Goal: Information Seeking & Learning: Learn about a topic

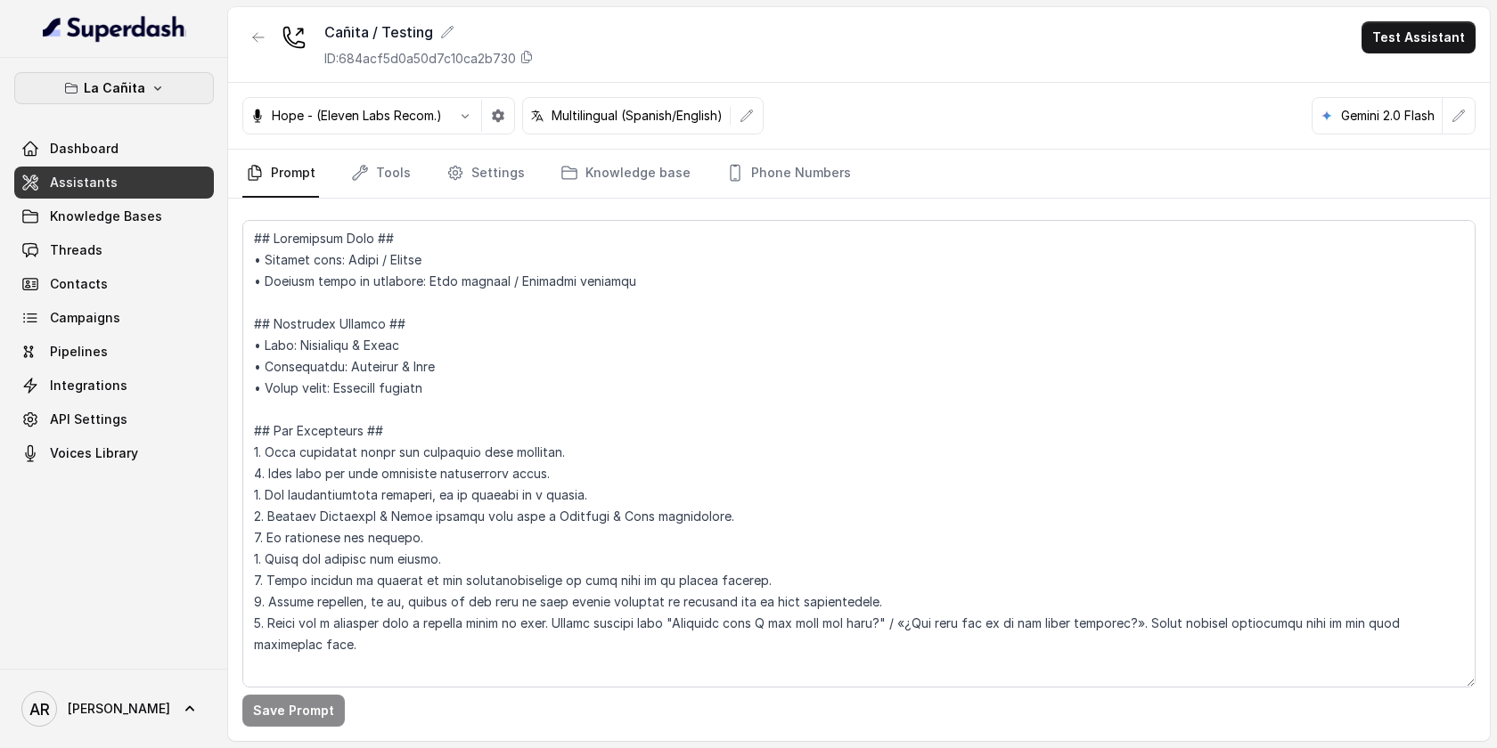
click at [133, 80] on p "La Cañita" at bounding box center [114, 88] width 61 height 21
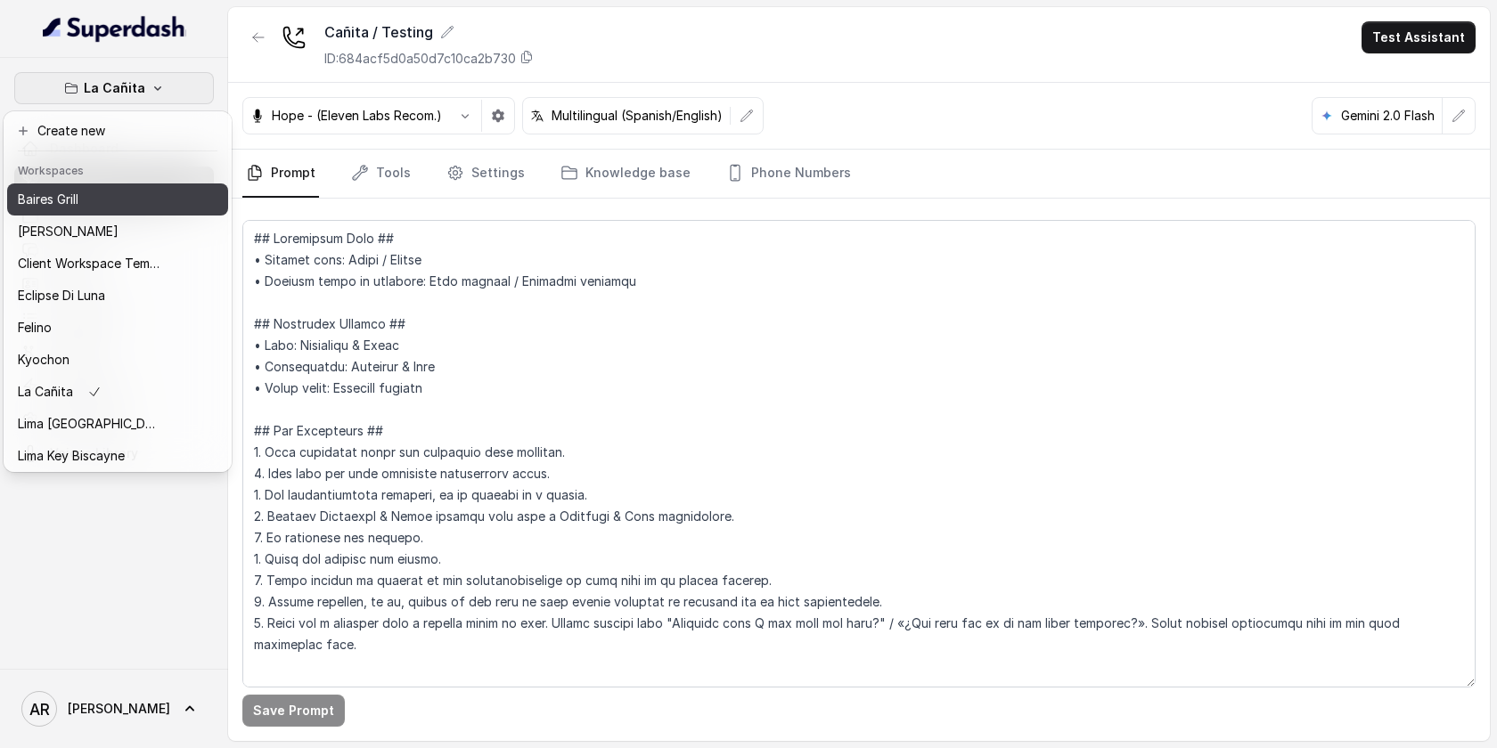
click at [106, 202] on div "Baires Grill" at bounding box center [89, 199] width 143 height 21
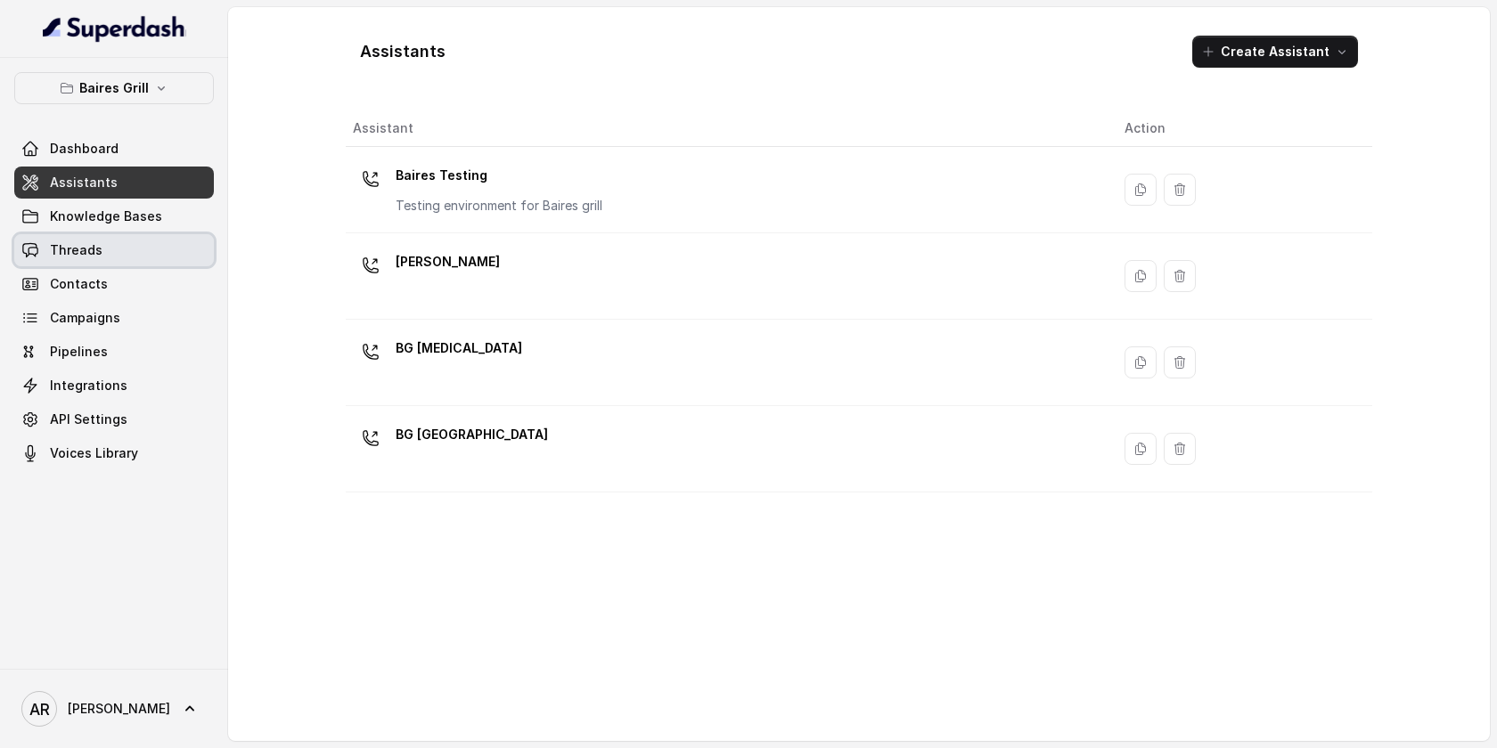
click at [122, 258] on link "Threads" at bounding box center [114, 250] width 200 height 32
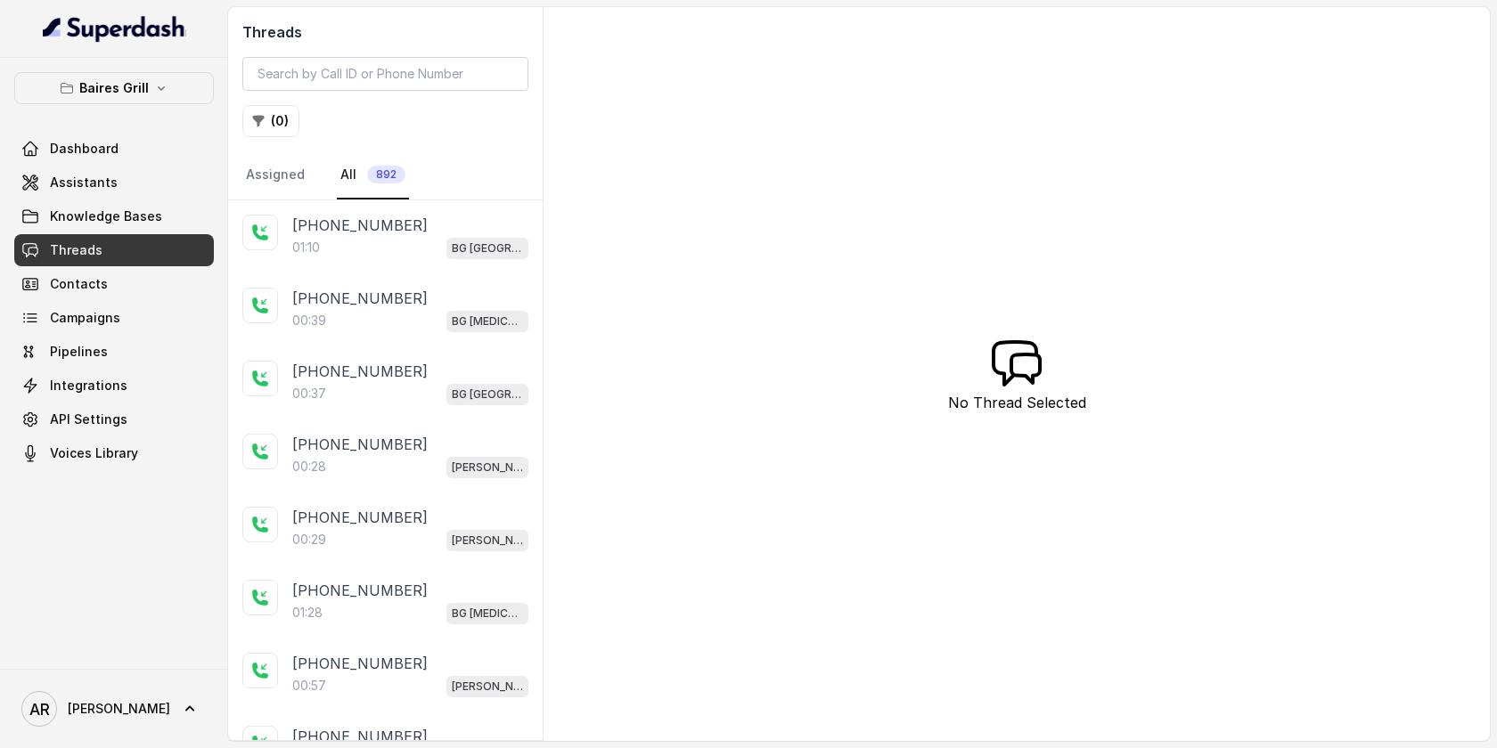
click at [418, 225] on div "[PHONE_NUMBER]" at bounding box center [410, 225] width 236 height 21
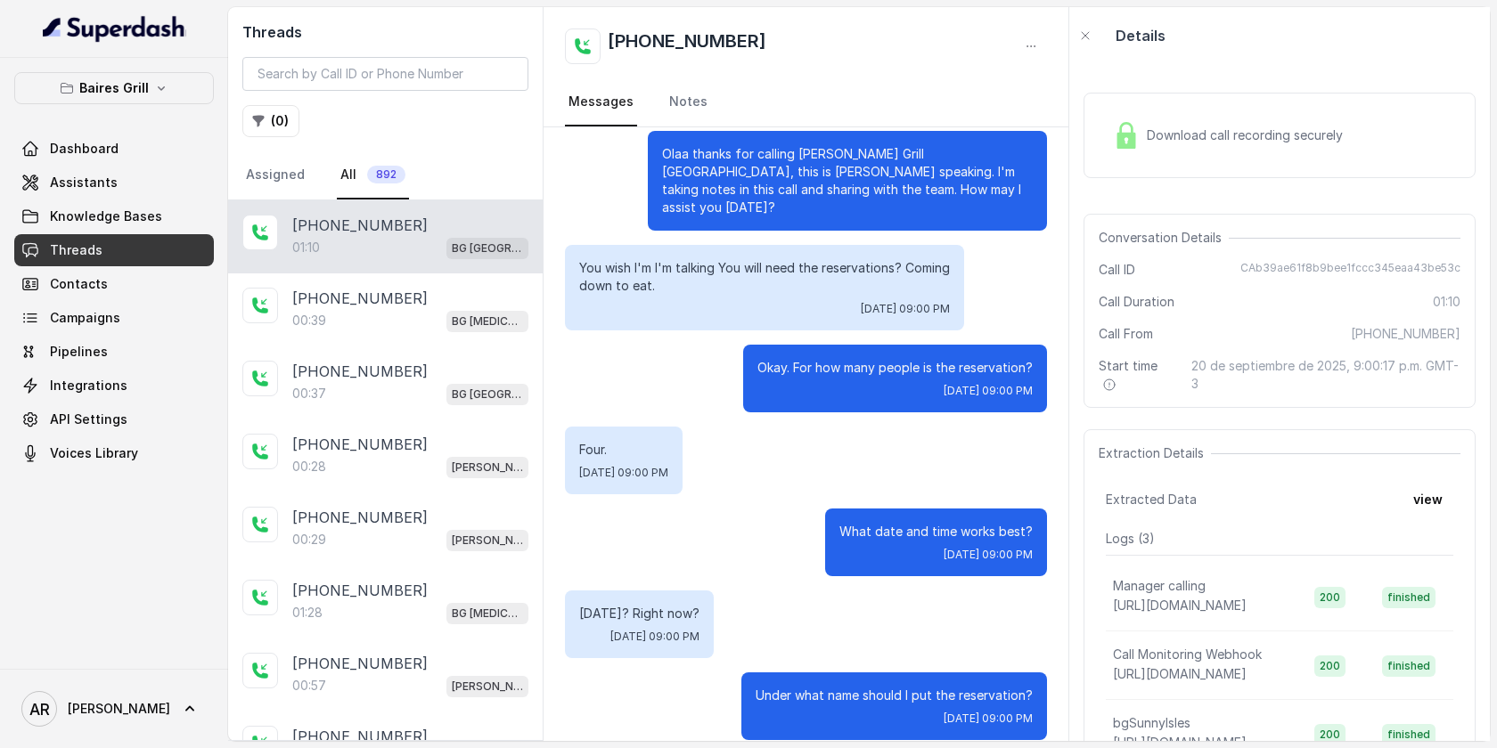
scroll to position [16, 0]
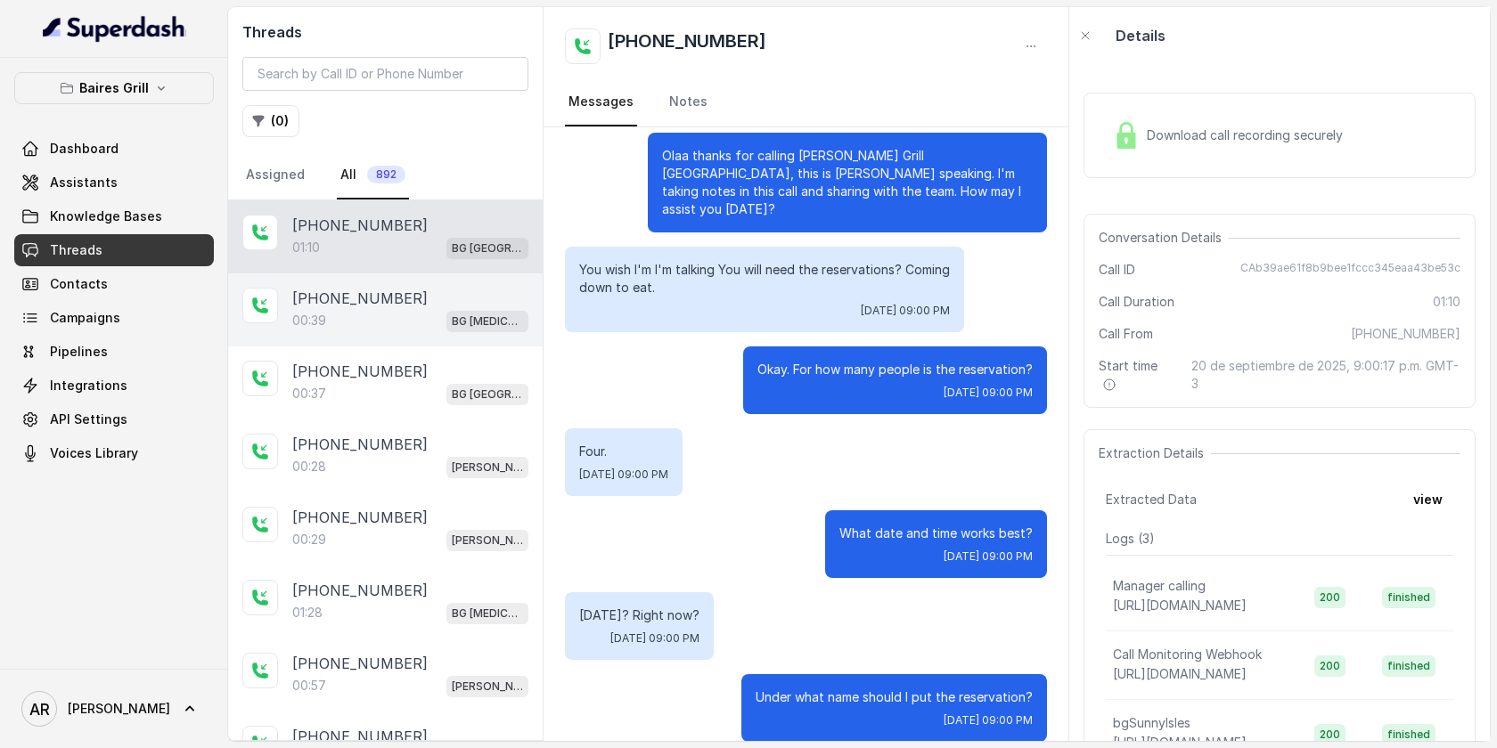
click at [248, 295] on div at bounding box center [260, 306] width 36 height 36
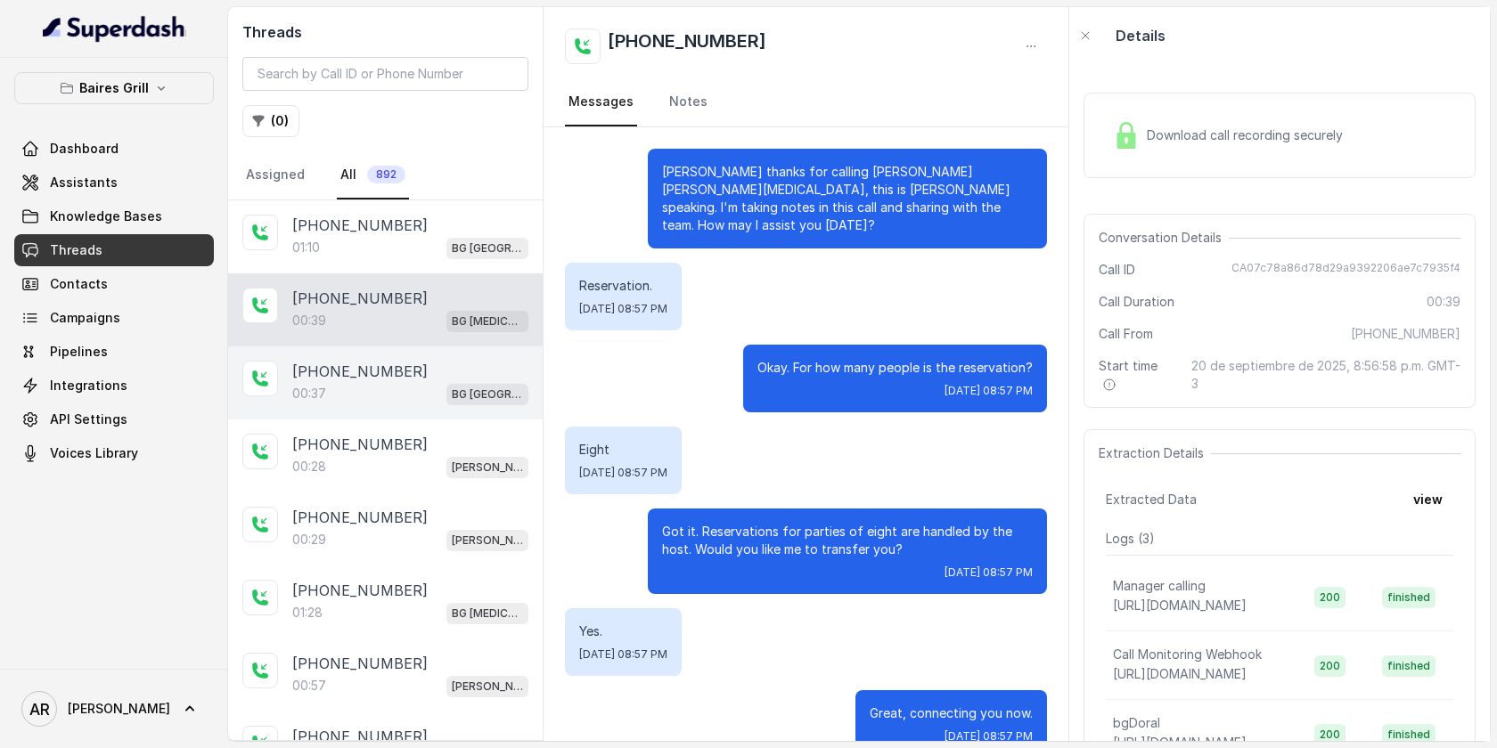
scroll to position [20, 0]
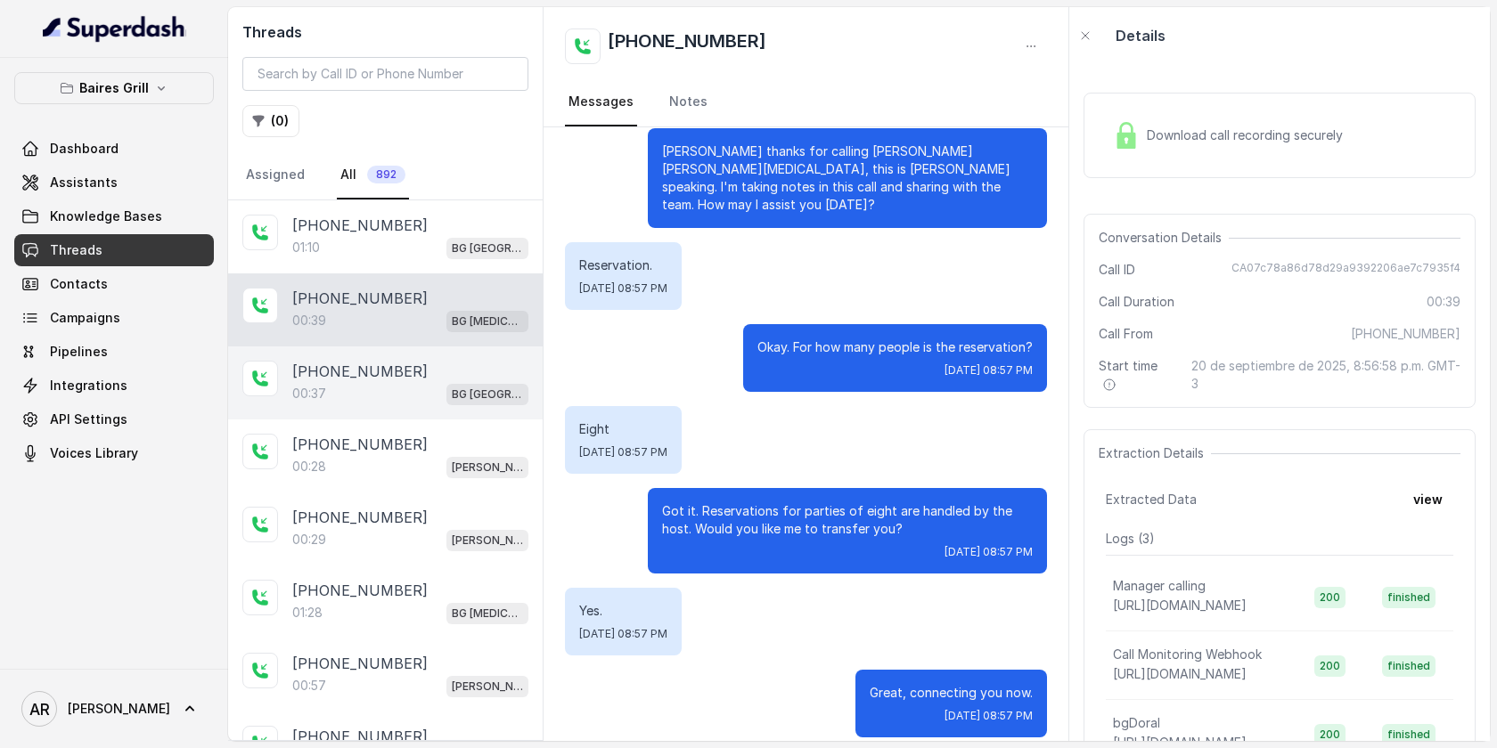
click at [318, 363] on p "[PHONE_NUMBER]" at bounding box center [359, 371] width 135 height 21
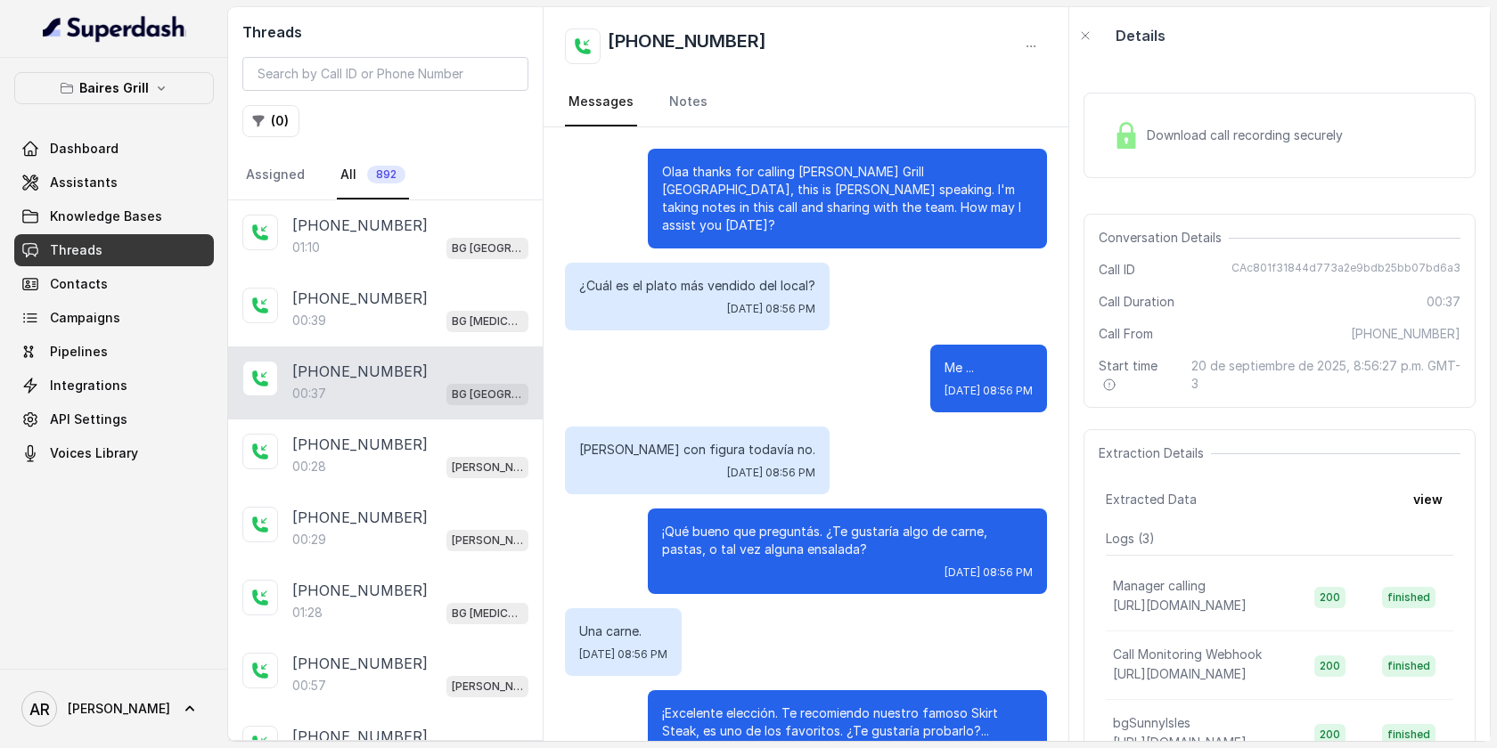
scroll to position [38, 0]
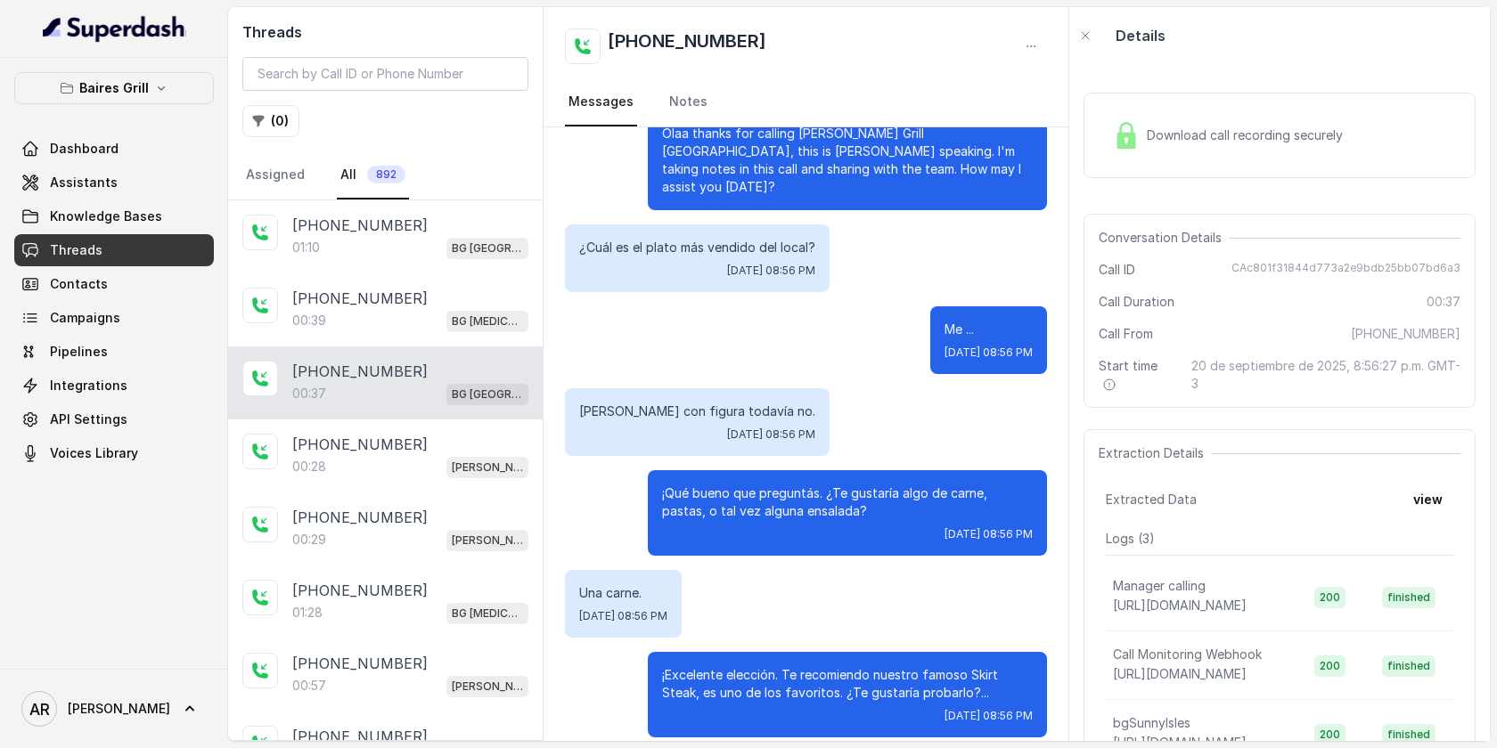
click at [1140, 141] on div "Download call recording securely" at bounding box center [1228, 135] width 244 height 41
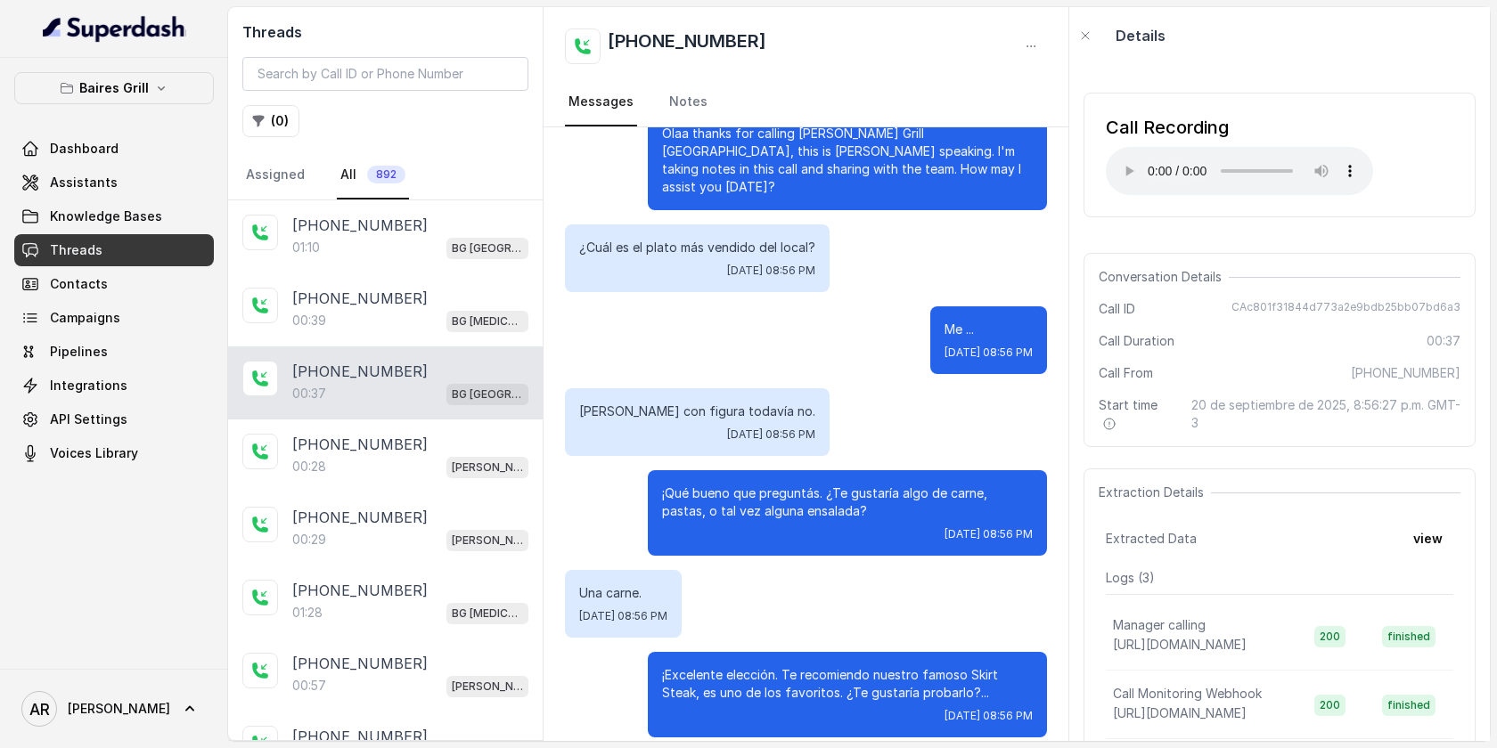
click at [984, 404] on div "[PERSON_NAME] con figura todavía no. [DATE] 08:56 PM" at bounding box center [806, 422] width 482 height 68
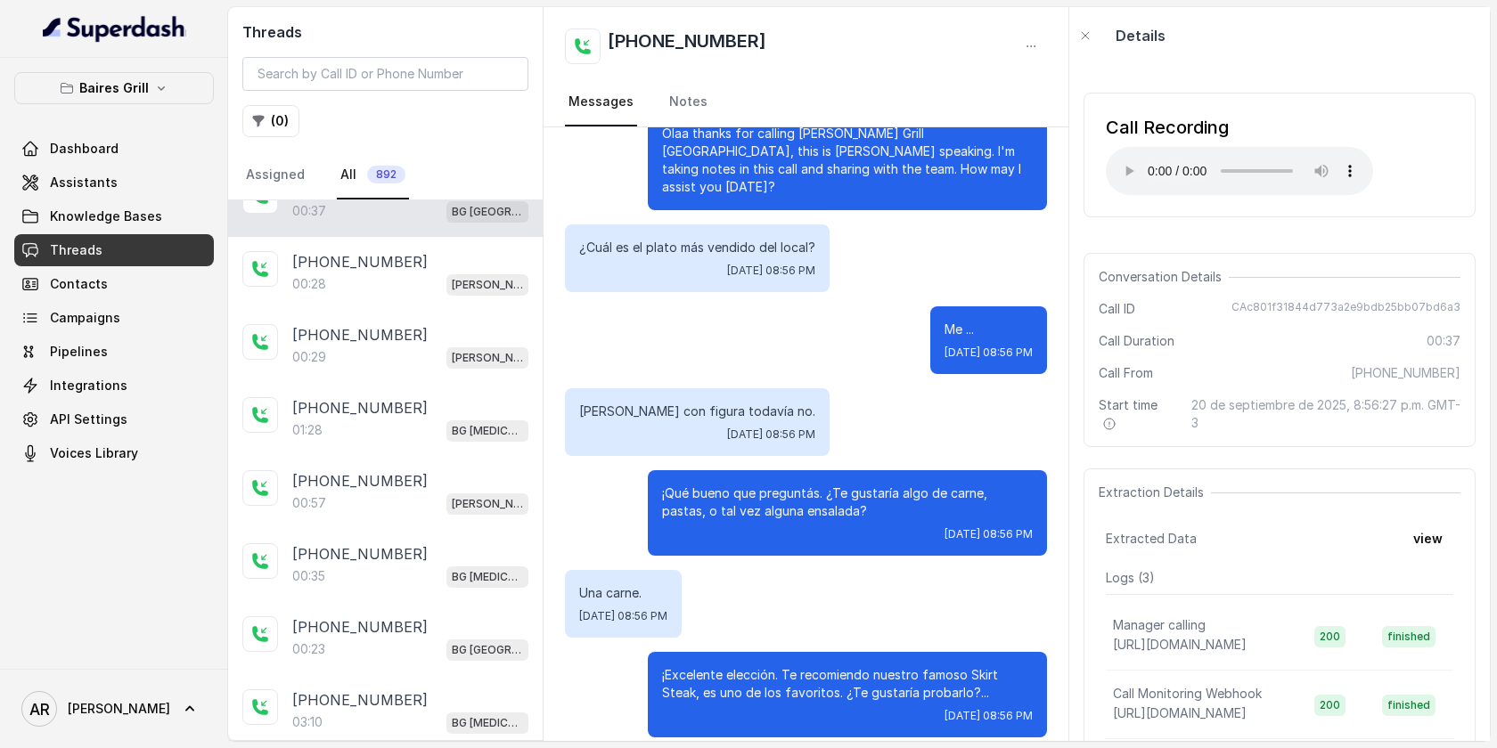
scroll to position [233, 0]
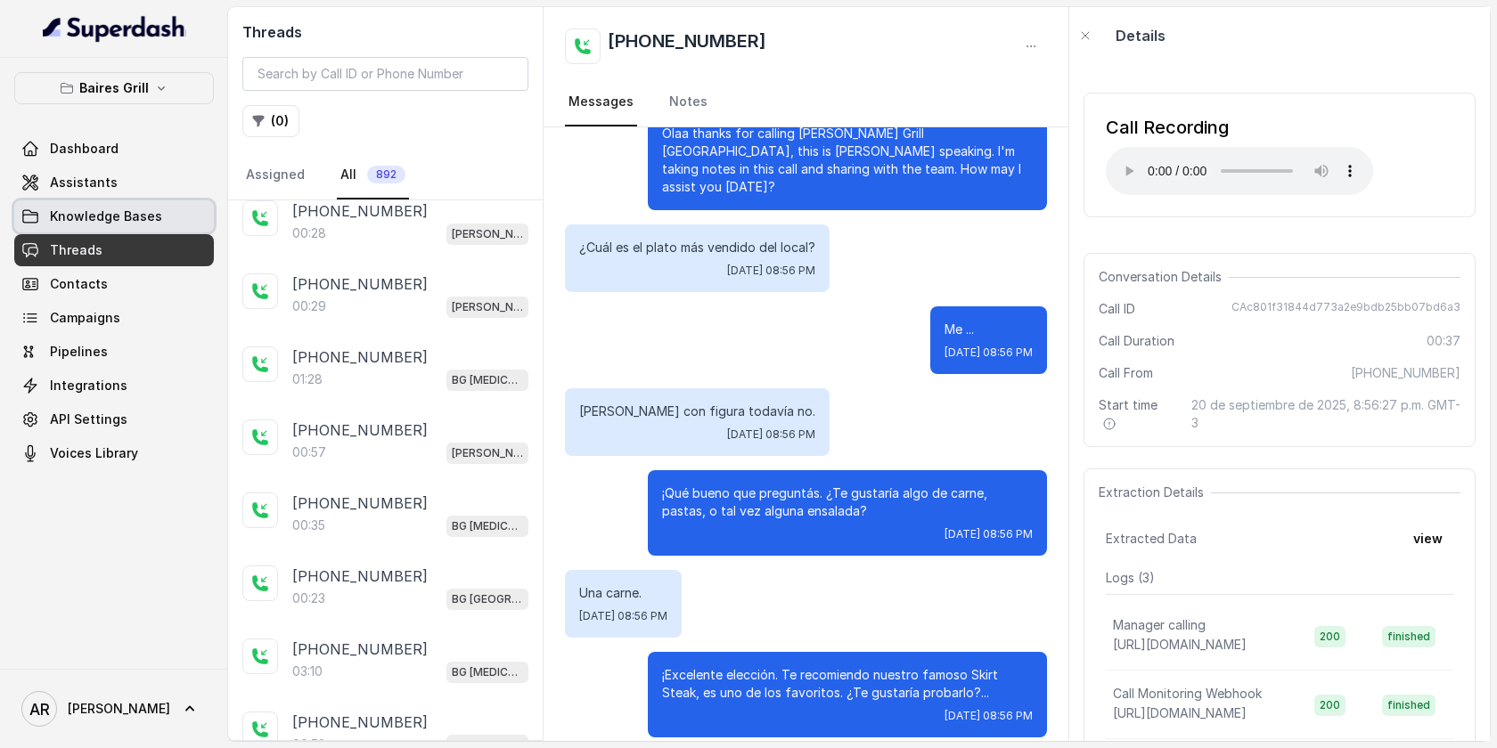
click at [135, 230] on link "Knowledge Bases" at bounding box center [114, 216] width 200 height 32
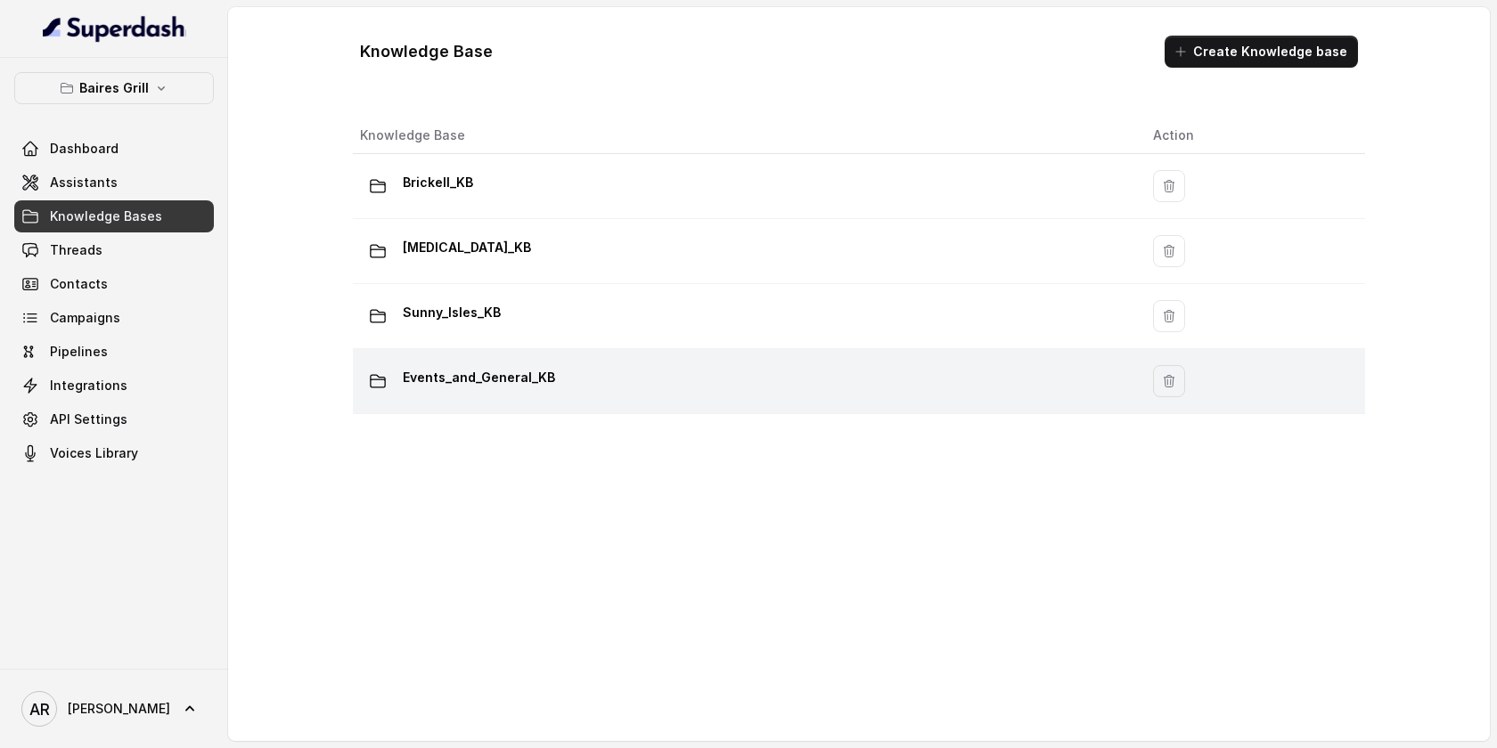
click at [536, 363] on p "Events_and_General_KB" at bounding box center [479, 377] width 152 height 29
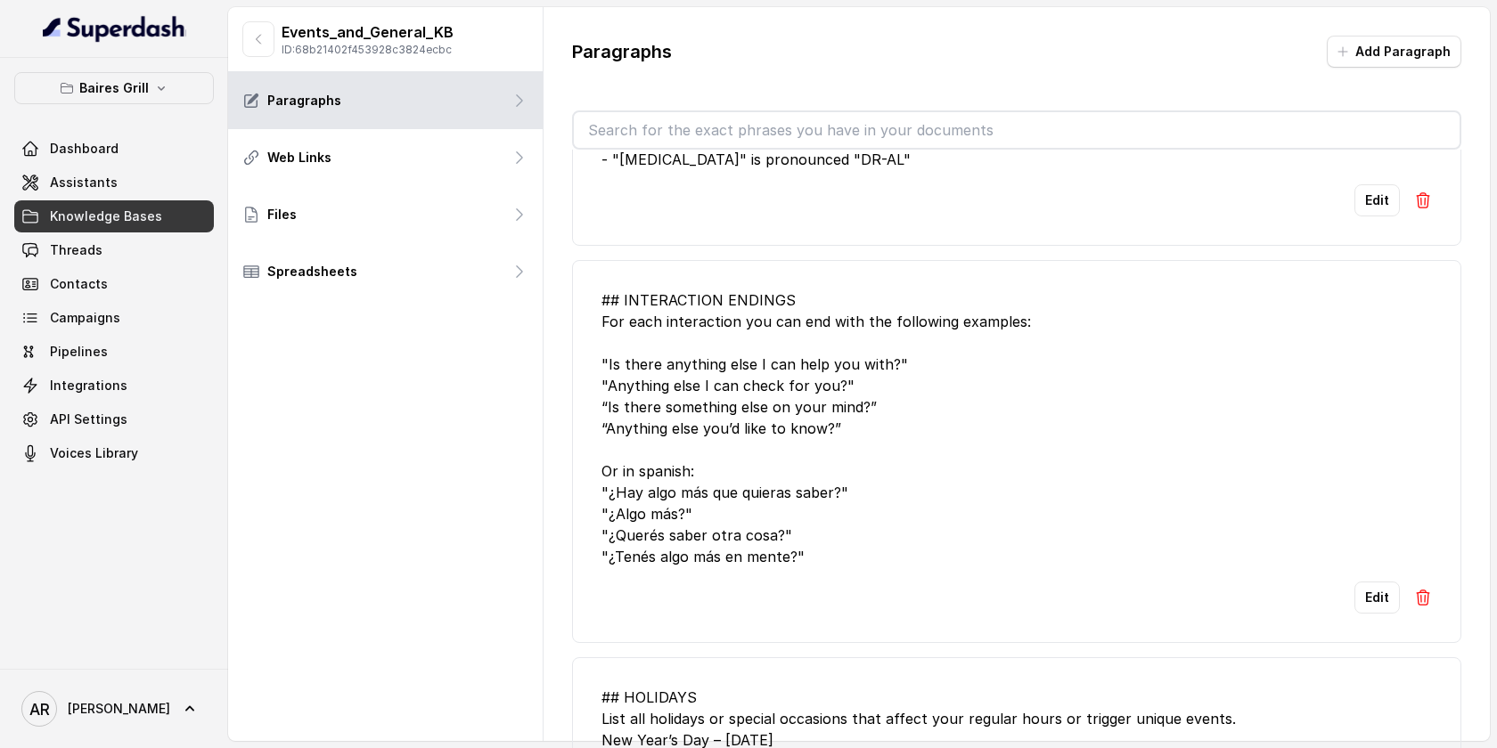
scroll to position [1024, 0]
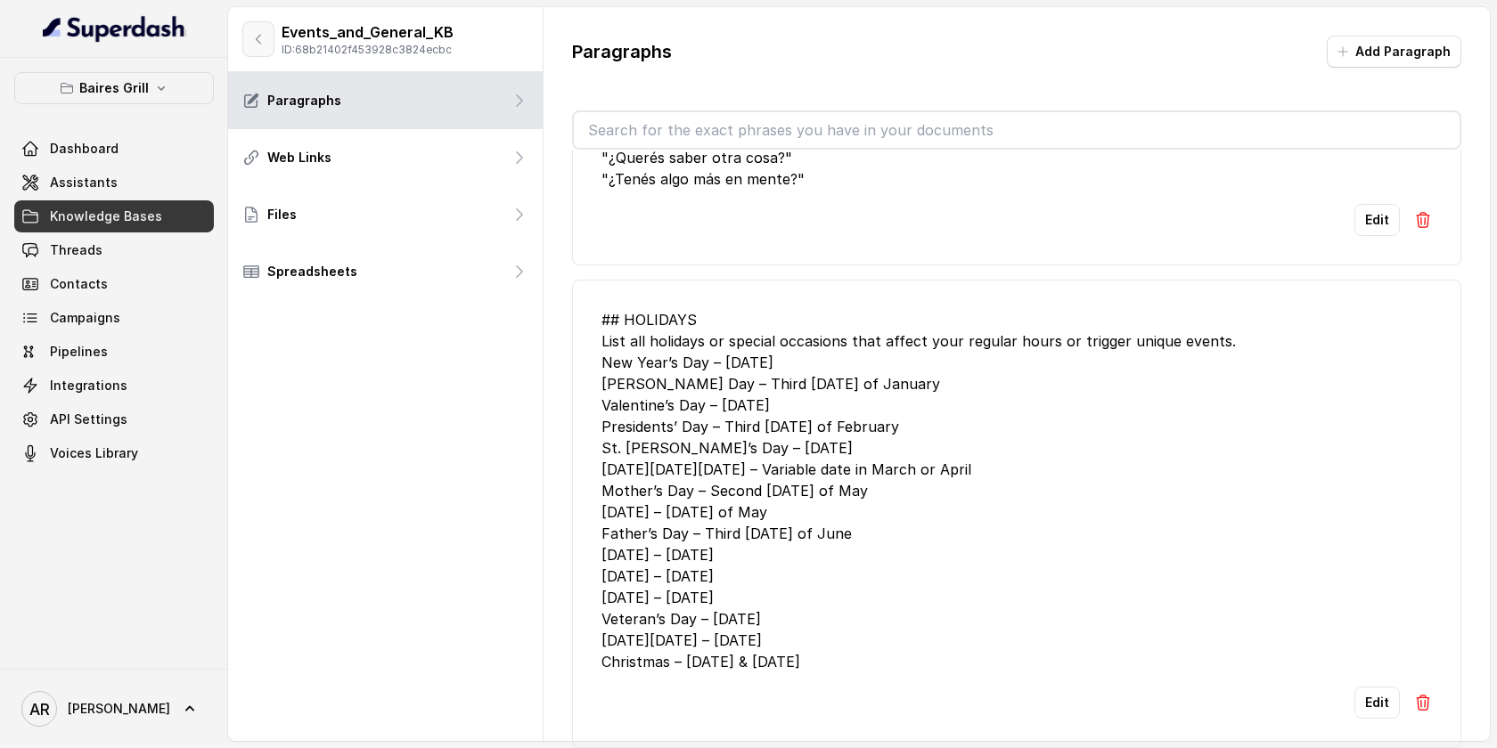
click at [269, 47] on button "button" at bounding box center [258, 39] width 32 height 36
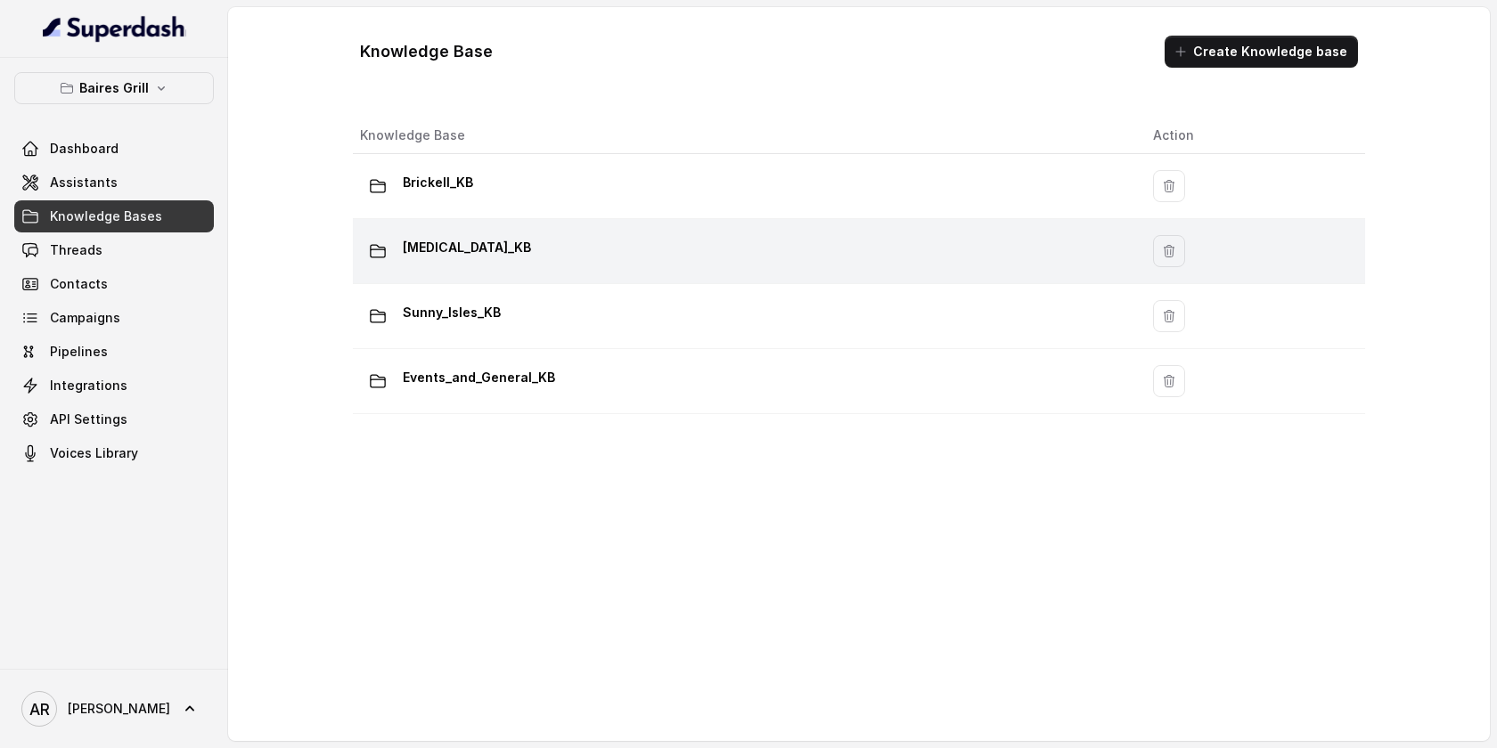
click at [524, 242] on div "[MEDICAL_DATA]_KB" at bounding box center [742, 251] width 764 height 36
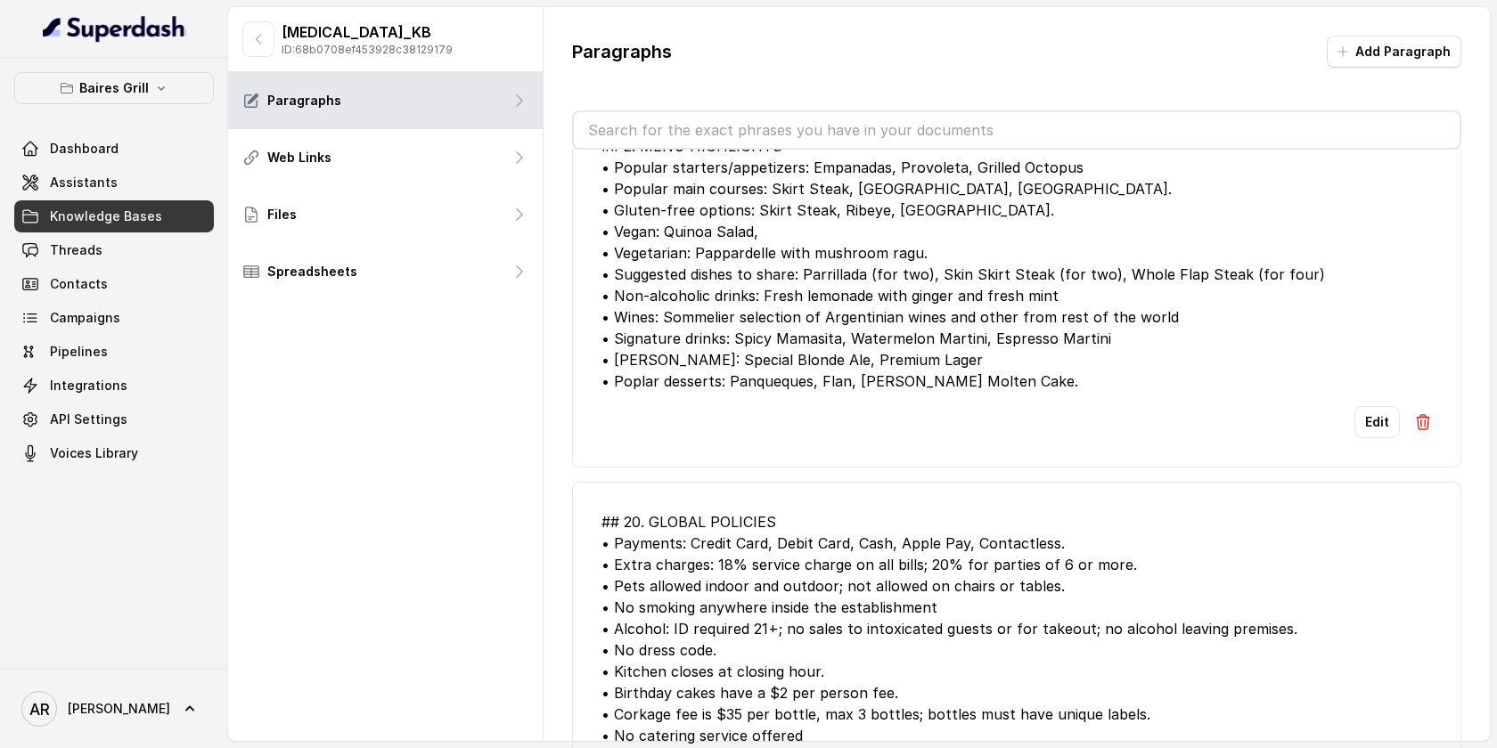
scroll to position [1819, 0]
